Goal: Use online tool/utility: Use online tool/utility

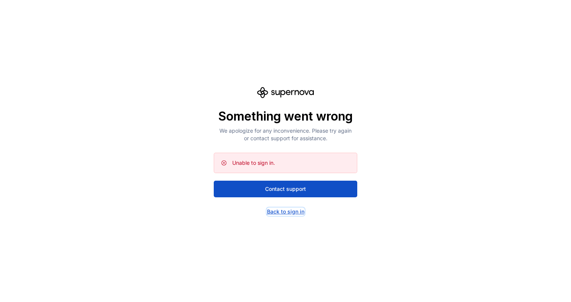
click at [293, 211] on div "Back to sign in" at bounding box center [285, 212] width 37 height 8
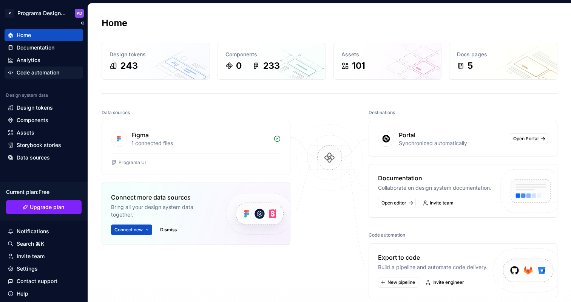
click at [48, 69] on div "Code automation" at bounding box center [38, 73] width 43 height 8
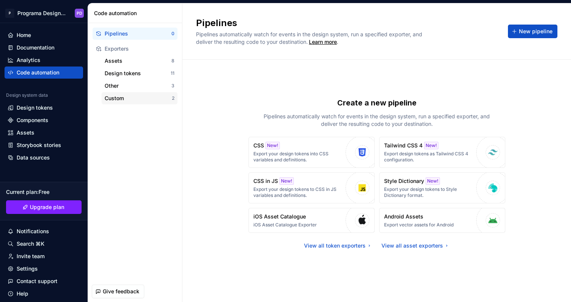
click at [146, 93] on div "Custom 2" at bounding box center [140, 98] width 76 height 12
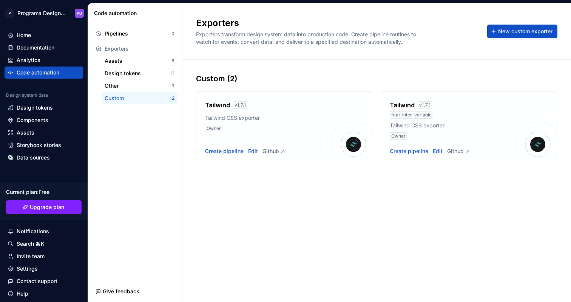
click at [485, 125] on div "Tailwind CSS exporter" at bounding box center [447, 126] width 115 height 8
click at [413, 150] on div "Create pipeline" at bounding box center [409, 151] width 38 height 8
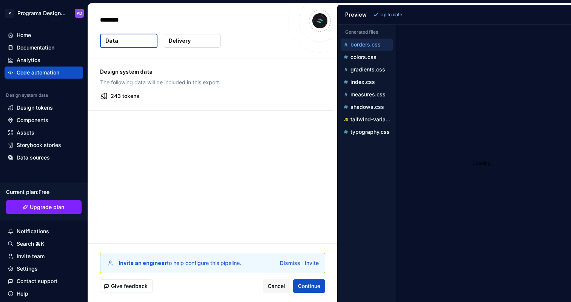
type textarea "*"
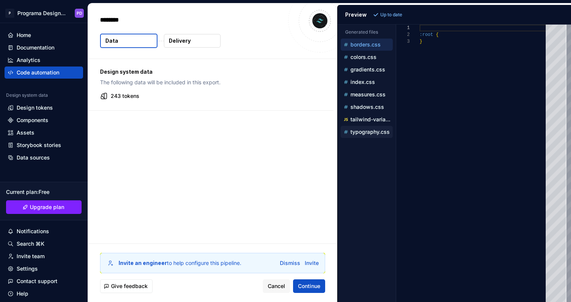
click at [376, 131] on p "typography.css" at bounding box center [369, 132] width 39 height 6
type textarea "**********"
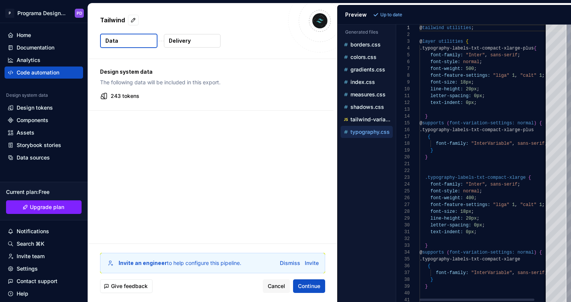
scroll to position [68, 0]
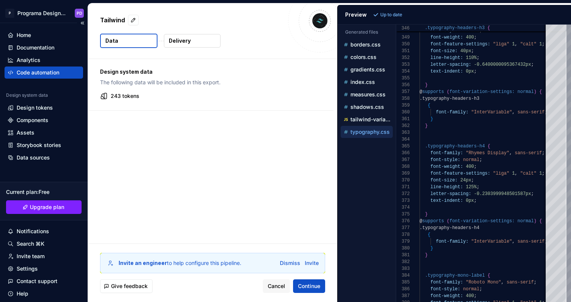
click at [52, 70] on div "Code automation" at bounding box center [38, 73] width 43 height 8
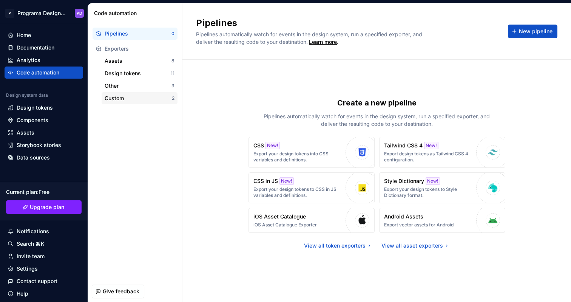
click at [123, 95] on div "Custom" at bounding box center [138, 98] width 67 height 8
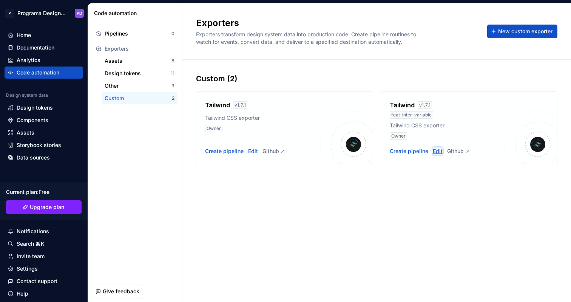
click at [434, 151] on div "Edit" at bounding box center [438, 151] width 10 height 8
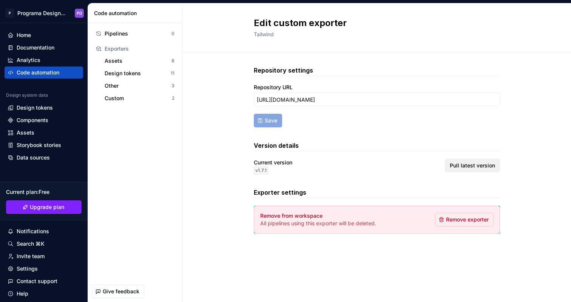
click at [465, 162] on span "Pull latest version" at bounding box center [472, 166] width 45 height 8
click at [150, 98] on div "Custom" at bounding box center [138, 98] width 67 height 8
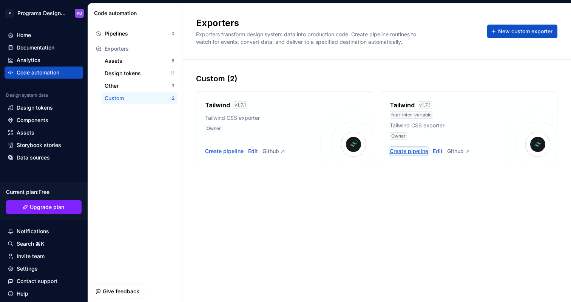
click at [411, 148] on div "Create pipeline" at bounding box center [409, 151] width 38 height 8
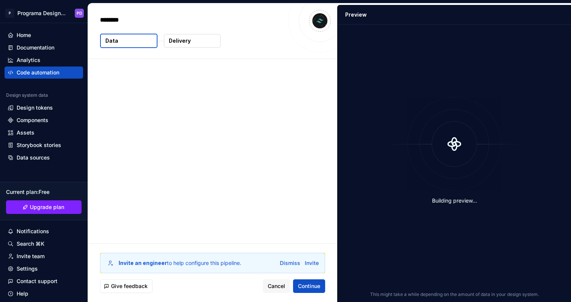
type textarea "*"
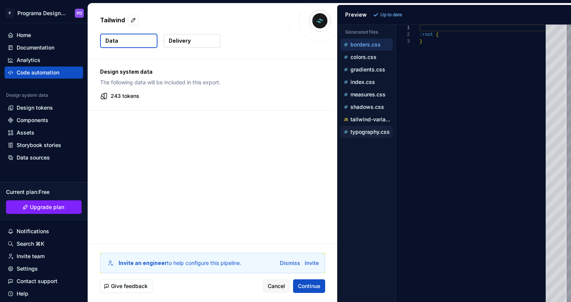
click at [372, 132] on p "typography.css" at bounding box center [369, 132] width 39 height 6
type textarea "**********"
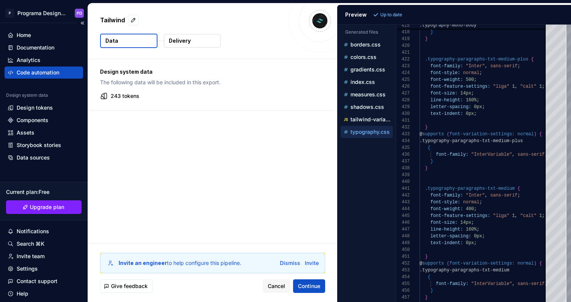
click at [46, 75] on div "Code automation" at bounding box center [38, 73] width 43 height 8
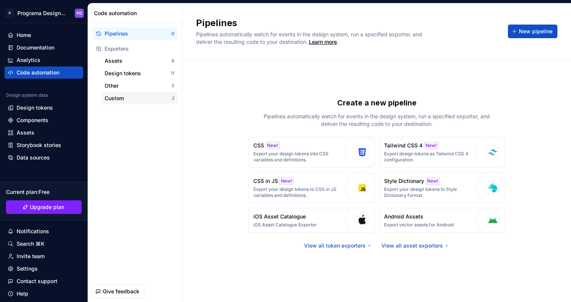
click at [166, 96] on div "Custom" at bounding box center [138, 98] width 67 height 8
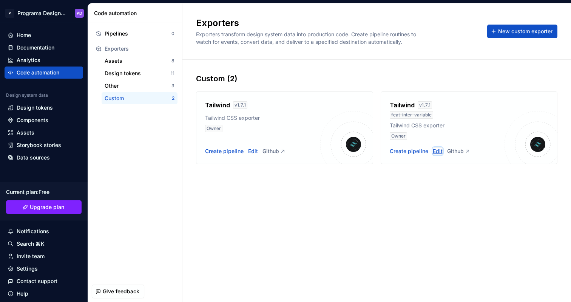
click at [433, 150] on div "Edit" at bounding box center [438, 151] width 10 height 8
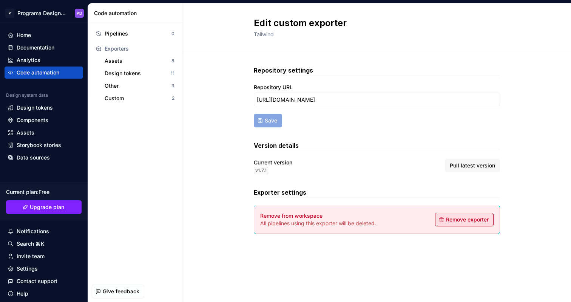
click at [467, 219] on span "Remove exporter" at bounding box center [467, 220] width 43 height 8
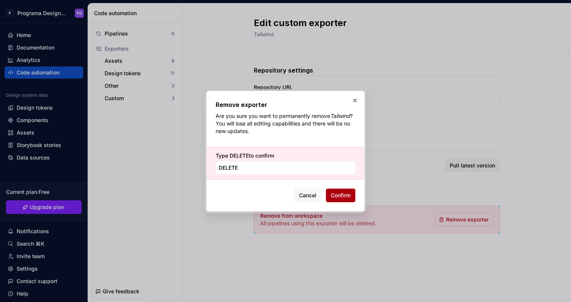
type input "DELETE"
click at [342, 196] on span "Confirm" at bounding box center [341, 195] width 20 height 8
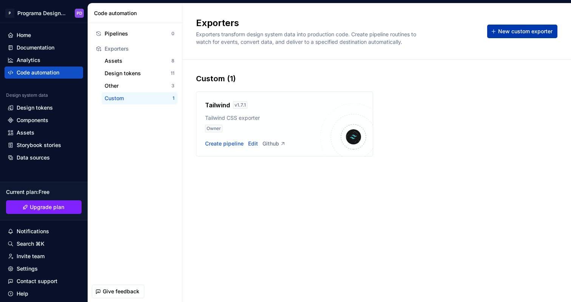
click at [529, 30] on span "New custom exporter" at bounding box center [525, 32] width 54 height 8
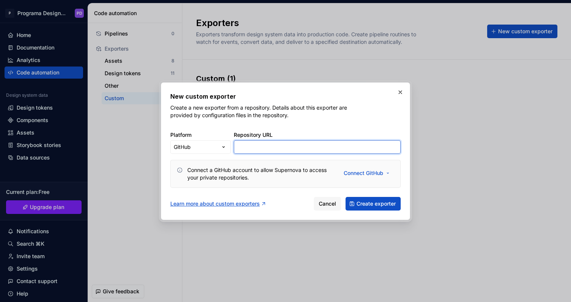
click at [249, 147] on input "Repository URL" at bounding box center [317, 147] width 167 height 14
paste input "[URL][DOMAIN_NAME]"
type input "[URL][DOMAIN_NAME]"
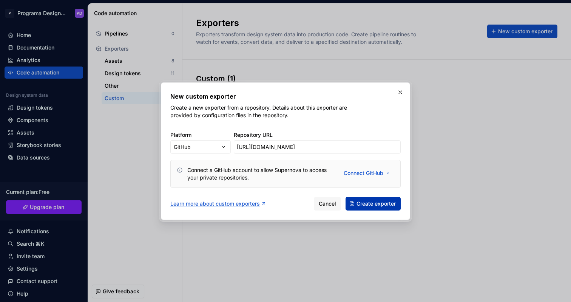
scroll to position [0, 0]
click at [376, 202] on span "Create exporter" at bounding box center [375, 204] width 39 height 8
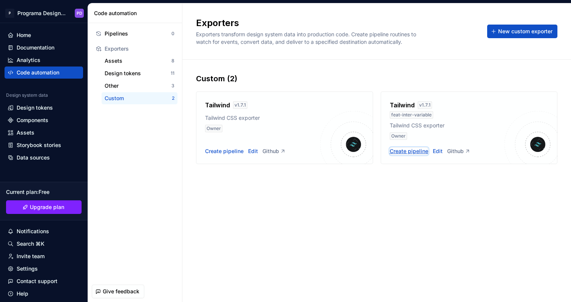
click at [423, 152] on div "Create pipeline" at bounding box center [409, 151] width 38 height 8
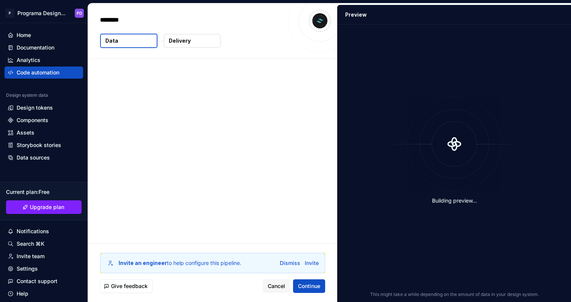
type textarea "*"
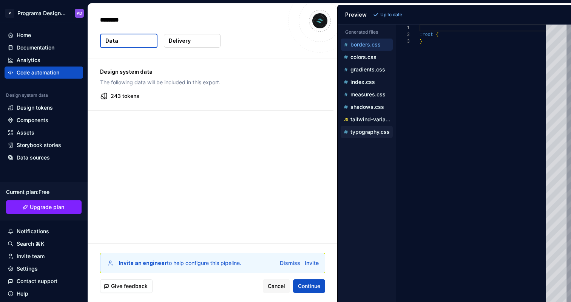
click at [374, 131] on p "typography.css" at bounding box center [369, 132] width 39 height 6
type textarea "**********"
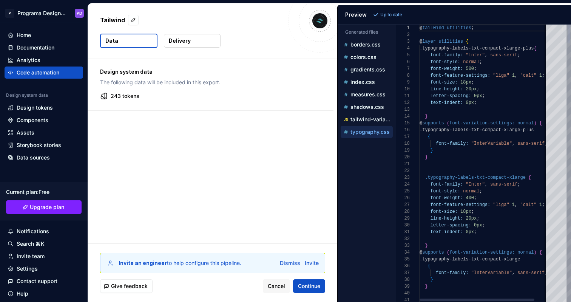
scroll to position [68, 0]
